Goal: Task Accomplishment & Management: Manage account settings

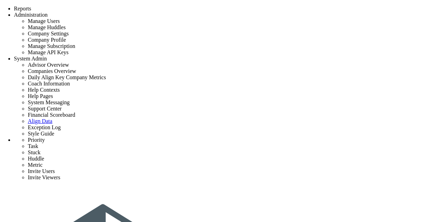
type input "Owner to identify key project stakeholders."
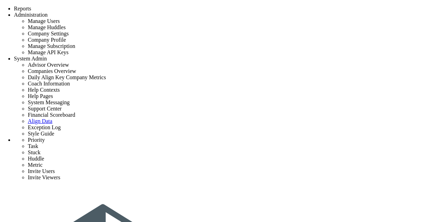
type input "9/7/2025"
type input "[PERSON_NAME]"
type input "Initial Phase - [PERSON_NAME] constructions"
type input "[PERSON_NAME] constructions"
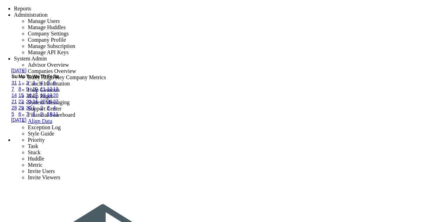
click at [21, 92] on link "8" at bounding box center [19, 89] width 3 height 6
type input "9/8/2025"
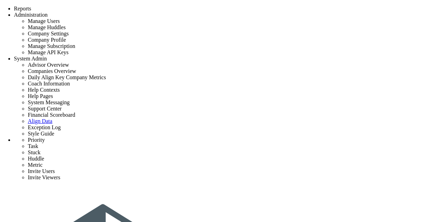
drag, startPoint x: 263, startPoint y: 88, endPoint x: 166, endPoint y: 88, distance: 96.6
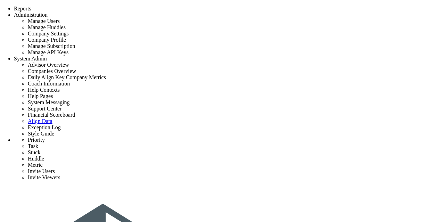
type input "Identify the Final Decision maker for all parties."
type input "9/3/2025"
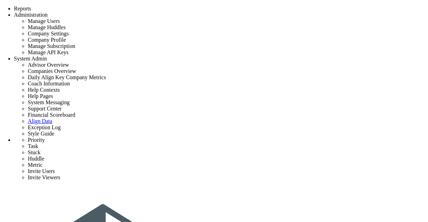
type input "[PERSON_NAME]"
type input "Initial Phase - [PERSON_NAME] constructions"
type input "[PERSON_NAME] constructions"
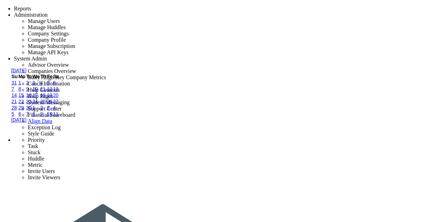
click at [43, 85] on link "4" at bounding box center [41, 83] width 3 height 6
type input "9/4/2025"
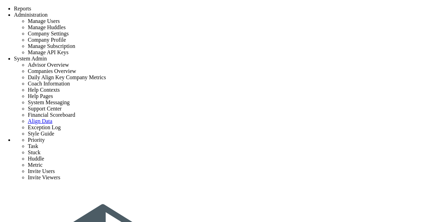
type input "Conduct building Owner Assessment Tool with Client"
type input "9/7/2025"
type input "[PERSON_NAME]"
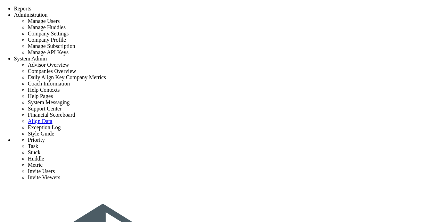
type input "Initial Phase - [PERSON_NAME] constructions"
type input "[PERSON_NAME] constructions"
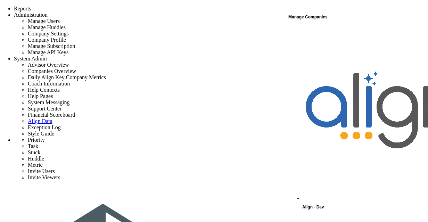
click at [320, 205] on span "Align - Dev" at bounding box center [313, 207] width 22 height 5
